Goal: Information Seeking & Learning: Learn about a topic

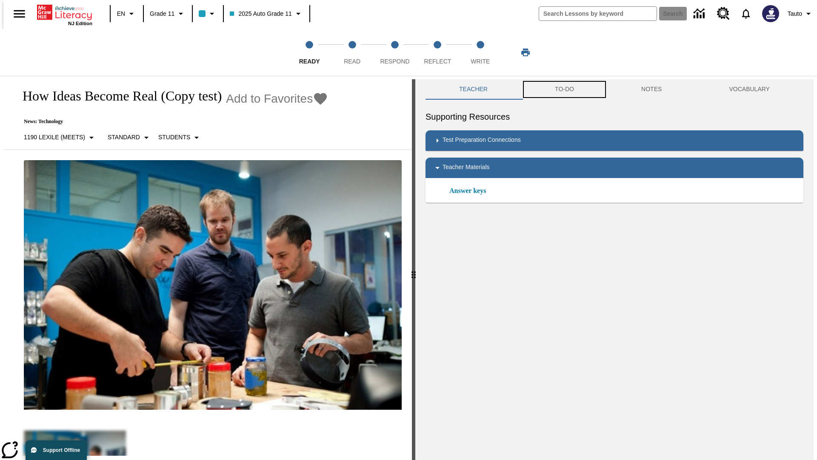
click at [564, 89] on button "TO-DO" at bounding box center [565, 89] width 86 height 20
